Goal: Find specific page/section: Find specific page/section

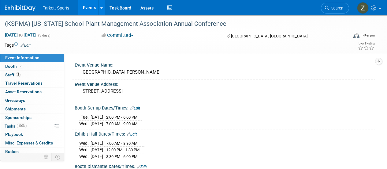
drag, startPoint x: 0, startPoint y: 0, endPoint x: 328, endPoint y: 10, distance: 328.1
click at [327, 10] on link "Search" at bounding box center [335, 8] width 28 height 11
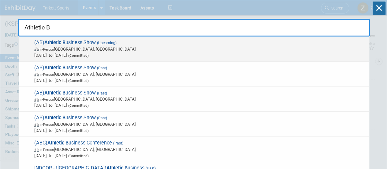
type input "Athletic B"
click at [195, 51] on span "In-Person [GEOGRAPHIC_DATA], [GEOGRAPHIC_DATA]" at bounding box center [200, 49] width 332 height 6
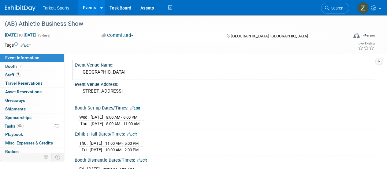
click at [95, 70] on div "San Diego Convention Center" at bounding box center [224, 71] width 291 height 9
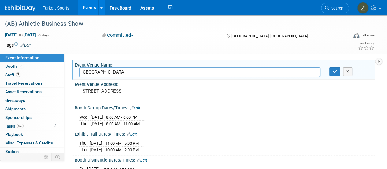
click at [95, 70] on input "San Diego Convention Center" at bounding box center [199, 71] width 241 height 9
